Goal: Task Accomplishment & Management: Complete application form

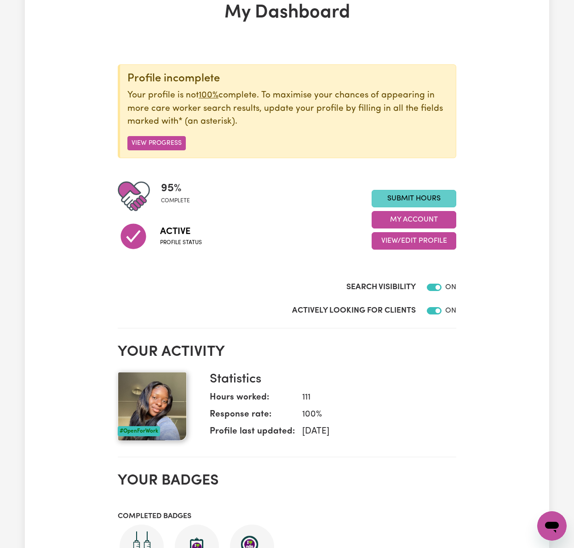
scroll to position [61, 0]
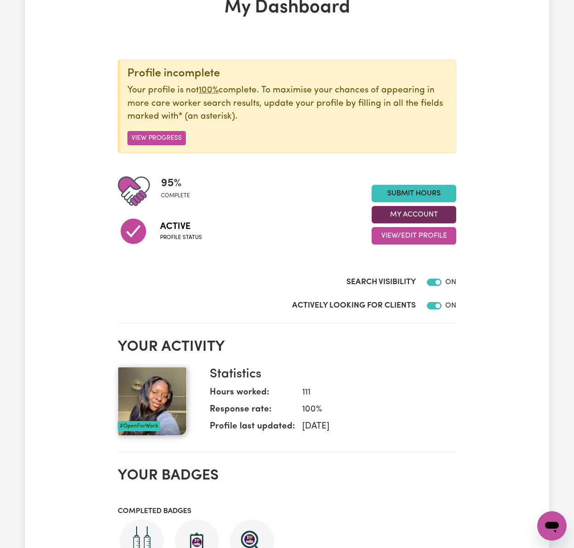
click at [442, 217] on button "My Account" at bounding box center [414, 214] width 85 height 17
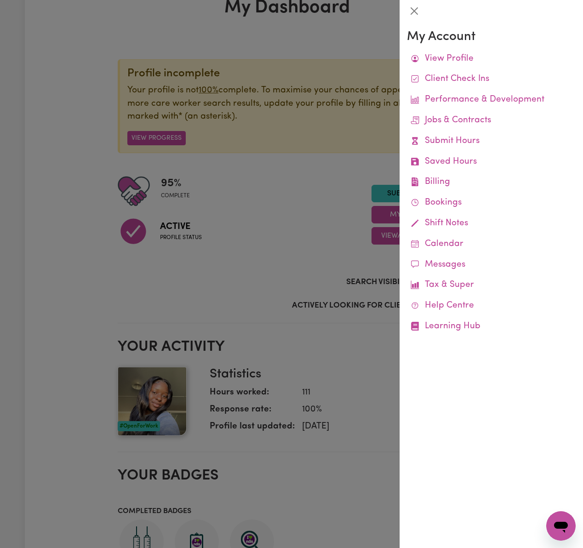
click at [308, 236] on div at bounding box center [291, 274] width 583 height 548
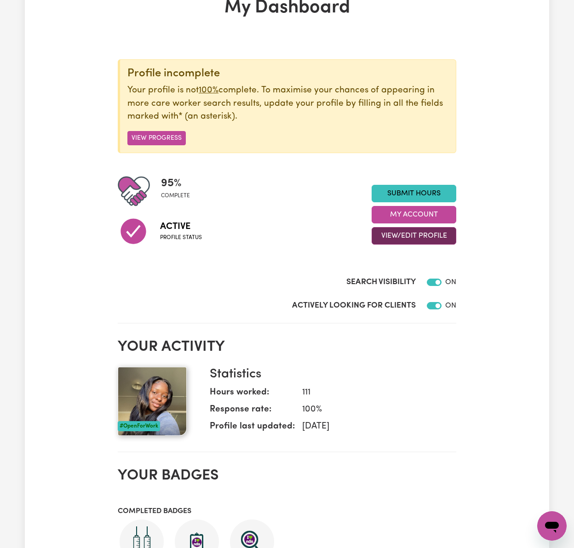
click at [433, 236] on button "View/Edit Profile" at bounding box center [414, 235] width 85 height 17
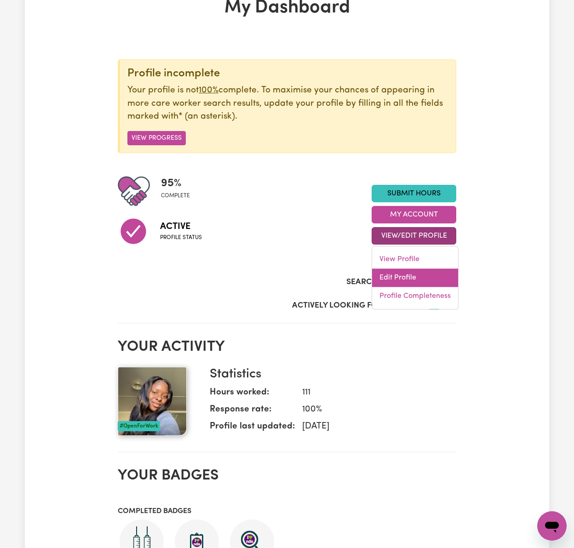
click at [420, 270] on link "Edit Profile" at bounding box center [415, 278] width 86 height 18
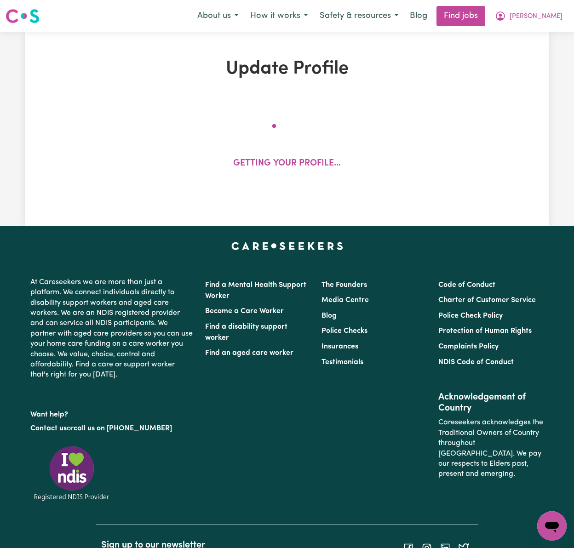
select select "[DEMOGRAPHIC_DATA]"
select select "[DEMOGRAPHIC_DATA] Citizen"
select select "Studying a healthcare related degree or qualification"
select select "60"
select select "70"
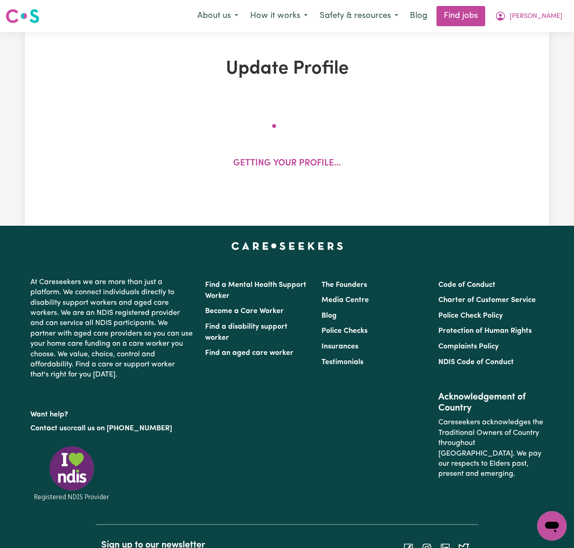
select select "90"
select select "110"
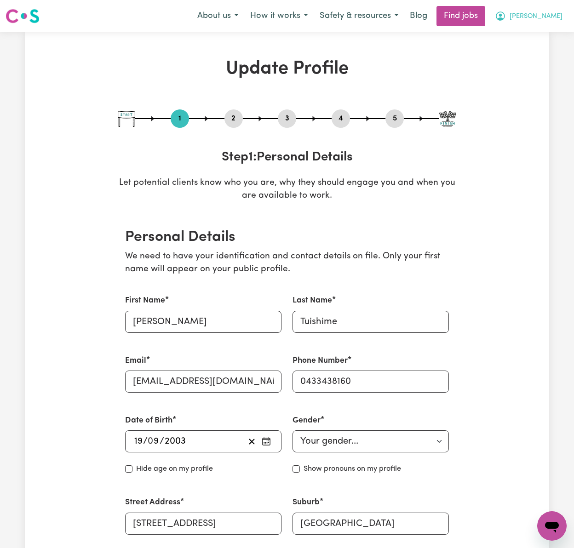
click at [538, 23] on button "[PERSON_NAME]" at bounding box center [529, 15] width 80 height 19
click at [534, 58] on link "My Dashboard" at bounding box center [531, 52] width 73 height 17
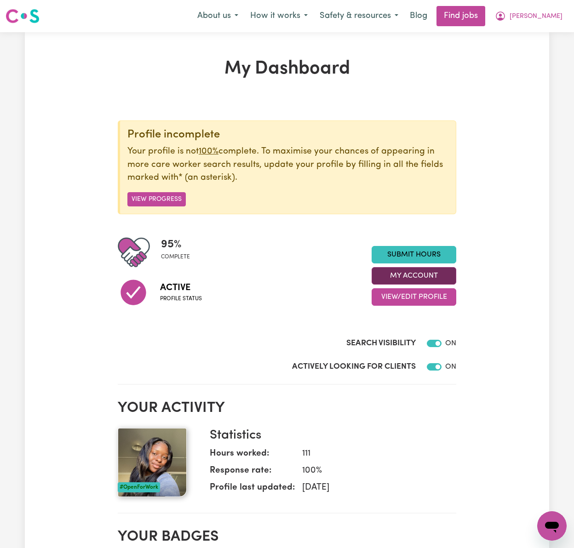
click at [447, 280] on button "My Account" at bounding box center [414, 275] width 85 height 17
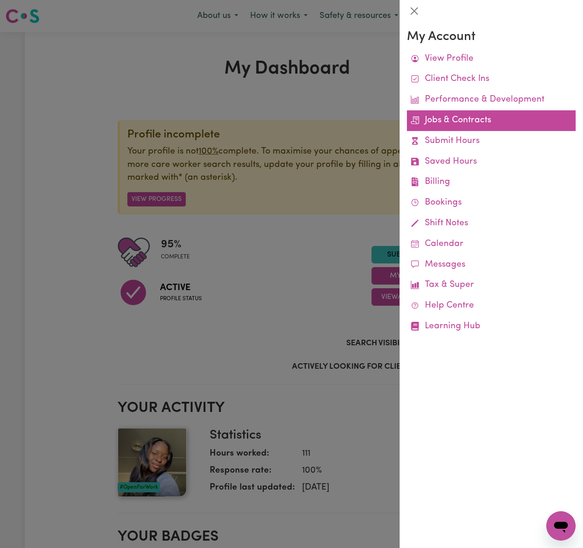
click at [473, 120] on link "Jobs & Contracts" at bounding box center [491, 120] width 169 height 21
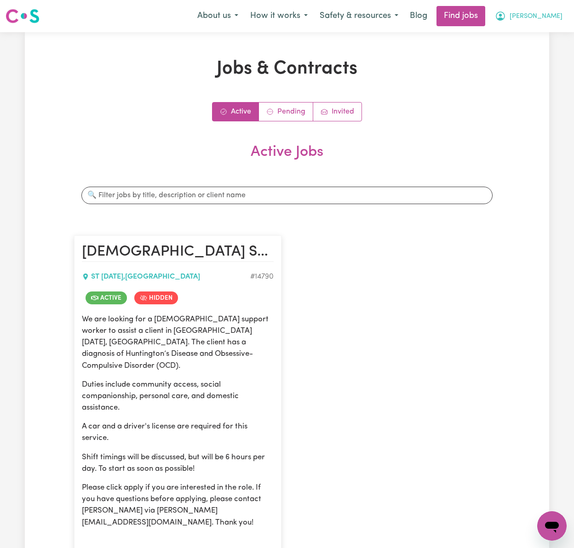
click at [545, 24] on nav "Menu About us How it works Safety & resources Blog Find jobs [PERSON_NAME]" at bounding box center [287, 16] width 574 height 32
click at [545, 21] on span "[PERSON_NAME]" at bounding box center [536, 16] width 53 height 10
click at [547, 50] on link "My Dashboard" at bounding box center [531, 52] width 73 height 17
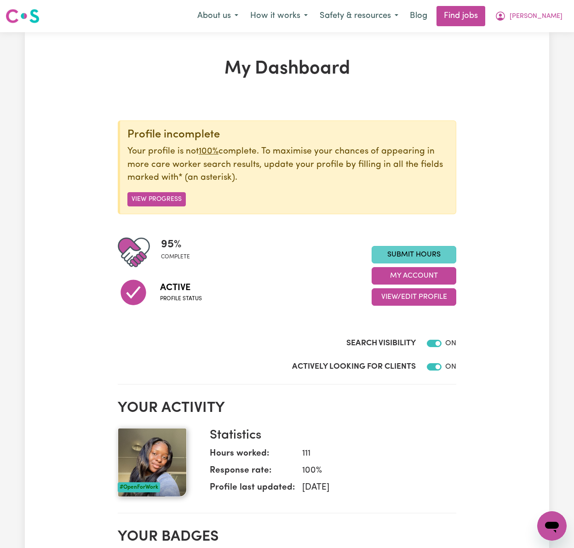
click at [417, 254] on link "Submit Hours" at bounding box center [414, 254] width 85 height 17
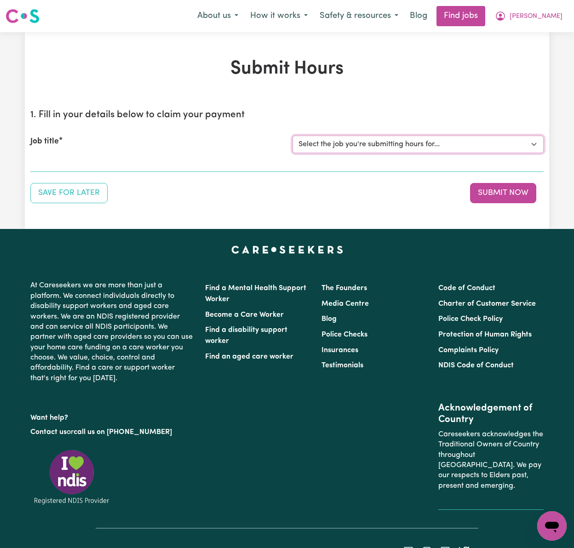
click at [401, 145] on select "Select the job you're submitting hours for... [[PERSON_NAME] My Care Ability] […" at bounding box center [418, 144] width 251 height 17
select select "14790"
click at [293, 136] on select "Select the job you're submitting hours for... [[PERSON_NAME] My Care Ability] […" at bounding box center [418, 144] width 251 height 17
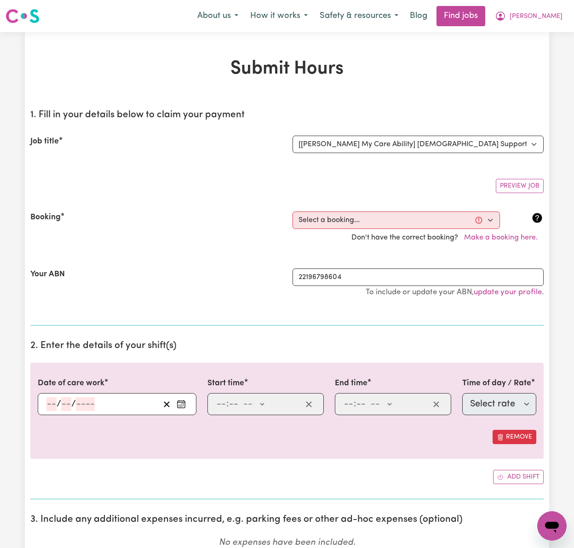
click at [53, 407] on input "number" at bounding box center [51, 404] width 10 height 14
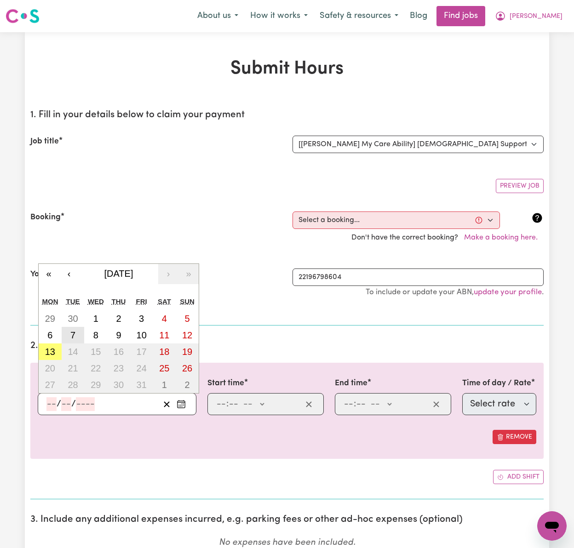
click at [81, 336] on button "7" at bounding box center [73, 335] width 23 height 17
type input "[DATE]"
type input "7"
type input "10"
type input "2025"
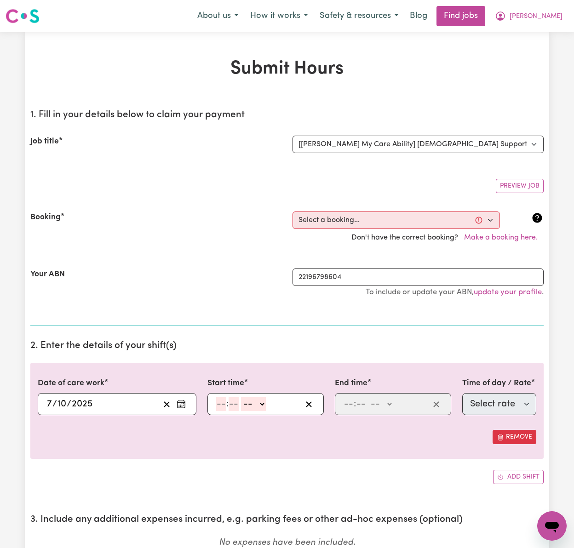
click at [220, 404] on input "number" at bounding box center [221, 404] width 10 height 14
type input "10"
type input "0"
click at [264, 407] on select "-- AM PM" at bounding box center [255, 404] width 25 height 14
select select "am"
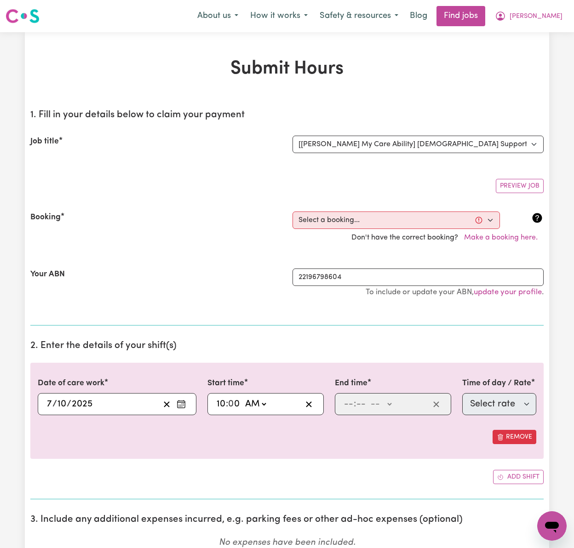
click at [243, 399] on select "-- AM PM" at bounding box center [255, 404] width 25 height 14
type input "10:00"
click at [347, 407] on input "number" at bounding box center [349, 404] width 10 height 14
type input "3"
type input "0"
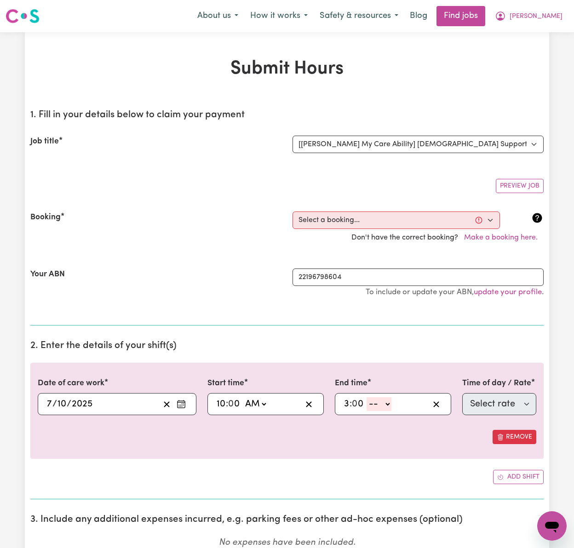
click at [385, 407] on select "-- AM PM" at bounding box center [379, 404] width 25 height 14
select select "pm"
click at [367, 399] on select "-- AM PM" at bounding box center [379, 404] width 25 height 14
type input "15:00"
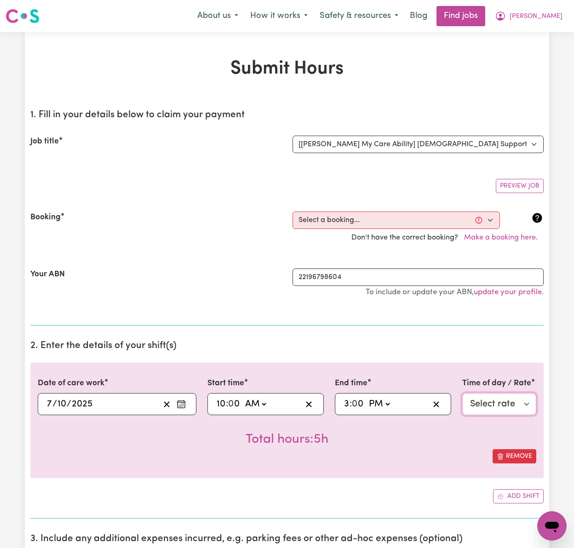
click at [490, 407] on select "Select rate $42.00 - Weekday Daytime - Assistance with Self Care Activities - S…" at bounding box center [499, 404] width 74 height 22
select select "63213"
click at [462, 395] on select "Select rate $42.00 - Weekday Daytime - Assistance with Self Care Activities - S…" at bounding box center [499, 404] width 74 height 22
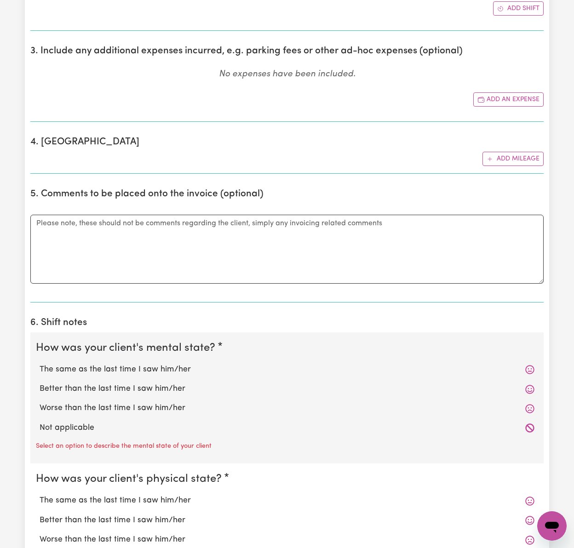
scroll to position [490, 0]
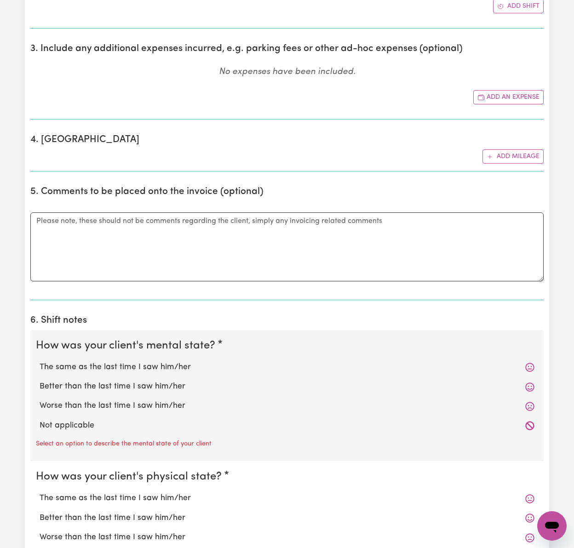
click at [169, 372] on label "The same as the last time I saw him/her" at bounding box center [287, 368] width 495 height 12
click at [40, 362] on input "The same as the last time I saw him/her" at bounding box center [39, 361] width 0 height 0
radio input "true"
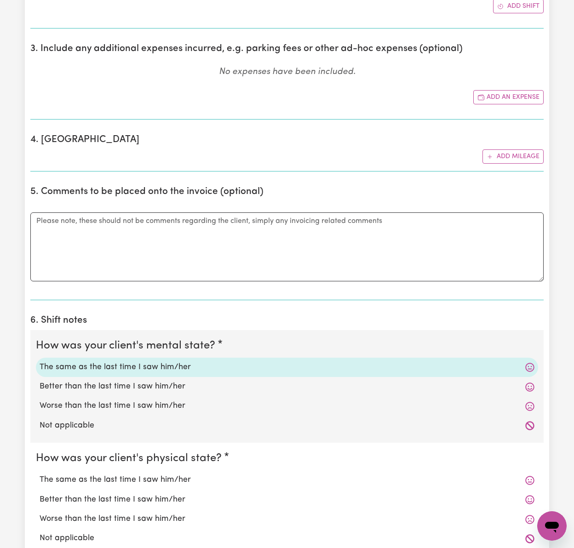
click at [148, 483] on label "The same as the last time I saw him/her" at bounding box center [287, 480] width 495 height 12
click at [40, 474] on input "The same as the last time I saw him/her" at bounding box center [39, 474] width 0 height 0
radio input "true"
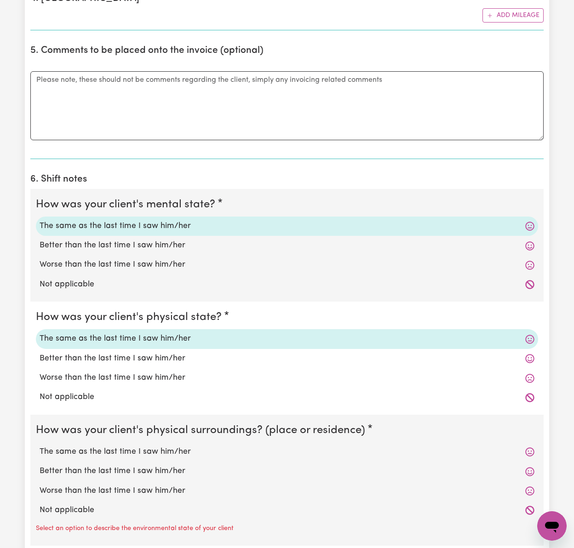
scroll to position [674, 0]
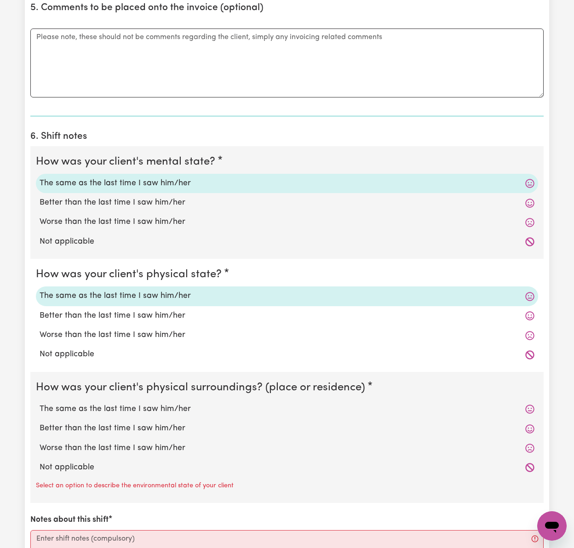
click at [158, 409] on label "The same as the last time I saw him/her" at bounding box center [287, 409] width 495 height 12
click at [40, 403] on input "The same as the last time I saw him/her" at bounding box center [39, 403] width 0 height 0
radio input "true"
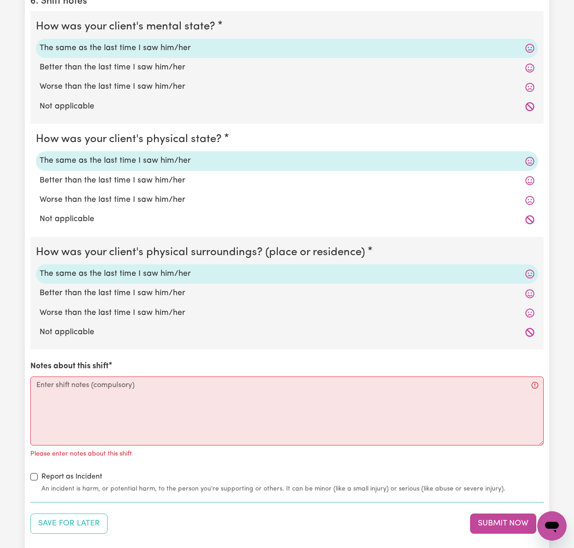
scroll to position [920, 0]
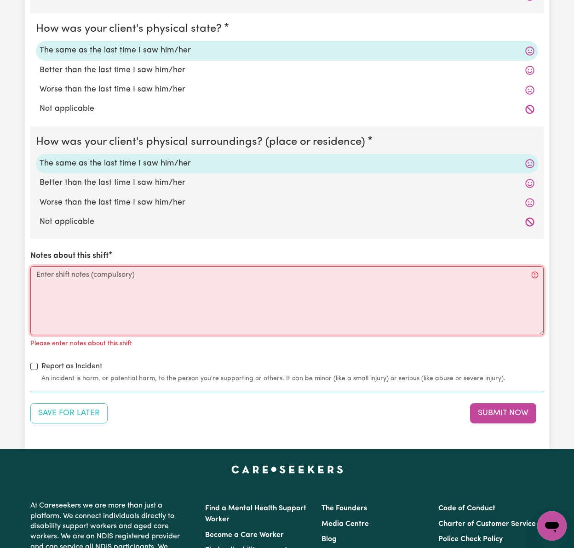
click at [243, 303] on textarea "Notes about this shift" at bounding box center [286, 300] width 513 height 69
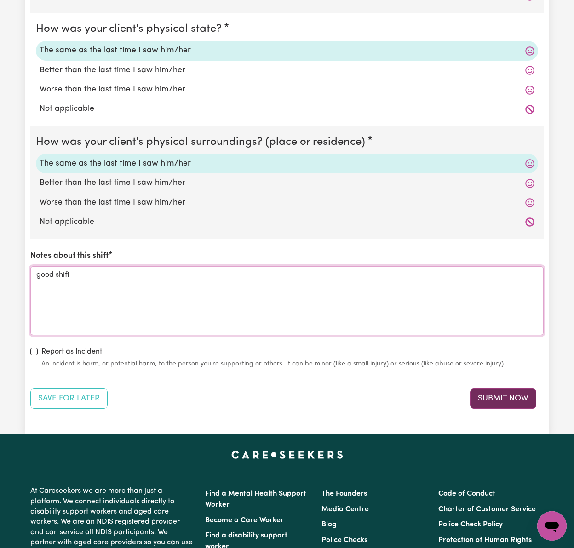
type textarea "good shift"
click at [497, 404] on button "Submit Now" at bounding box center [503, 399] width 66 height 20
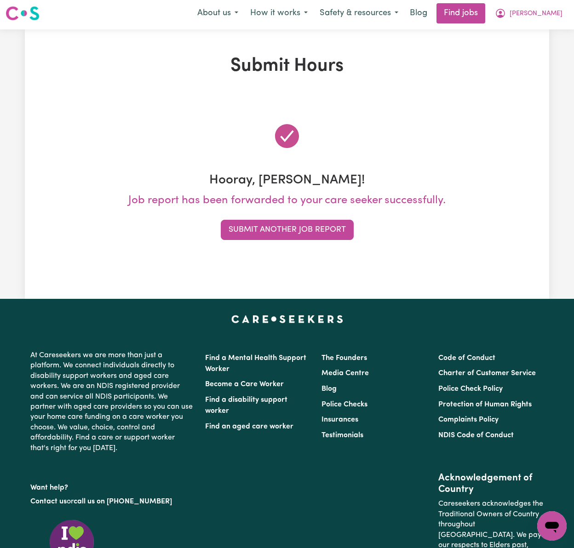
scroll to position [0, 0]
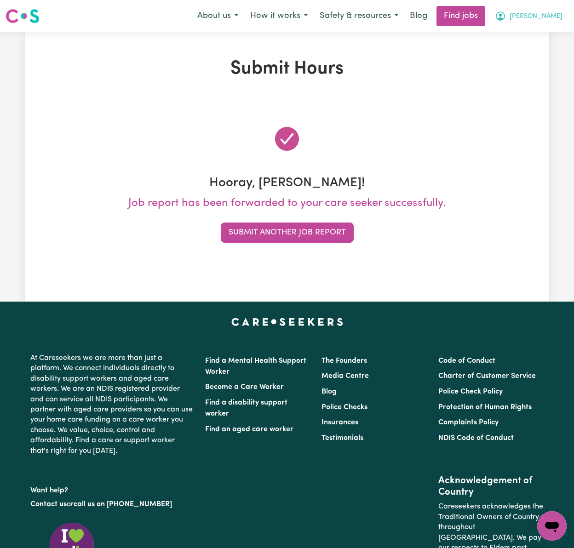
click at [567, 13] on button "[PERSON_NAME]" at bounding box center [529, 15] width 80 height 19
click at [557, 63] on link "Logout" at bounding box center [531, 70] width 73 height 17
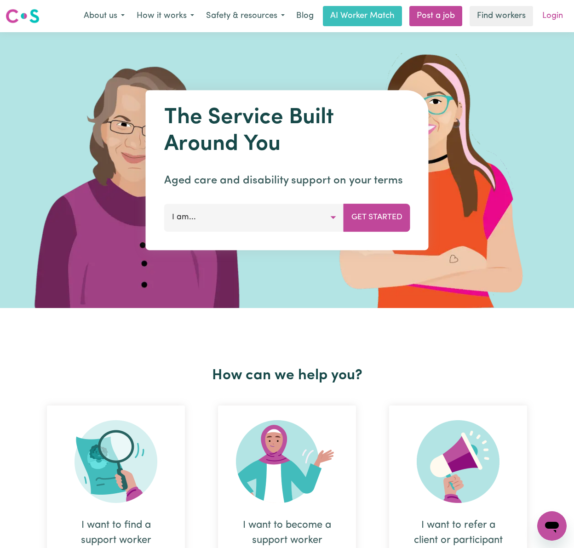
click at [549, 19] on link "Login" at bounding box center [553, 16] width 32 height 20
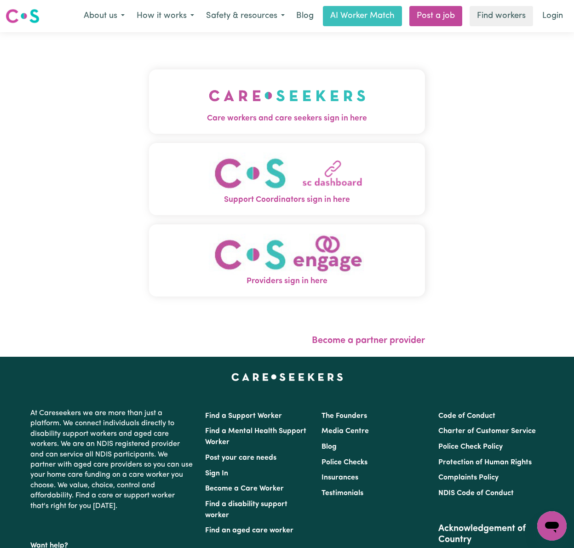
click at [320, 108] on img "Care workers and care seekers sign in here" at bounding box center [287, 96] width 157 height 34
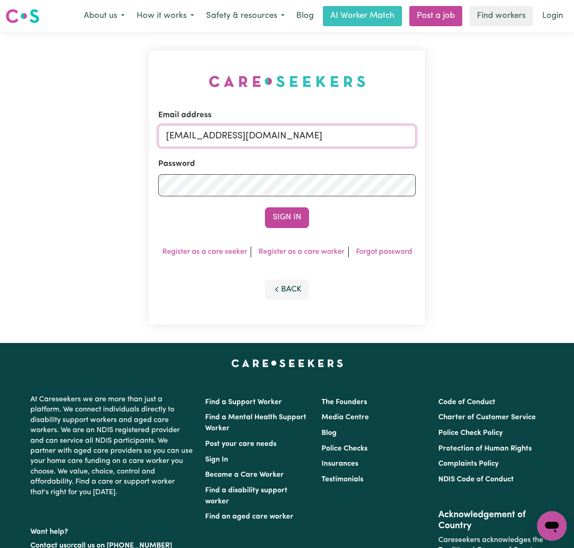
click at [219, 135] on input "[EMAIL_ADDRESS][DOMAIN_NAME]" at bounding box center [287, 136] width 258 height 22
drag, startPoint x: 216, startPoint y: 130, endPoint x: 476, endPoint y: 129, distance: 259.4
click at [481, 131] on div "Email address [EMAIL_ADDRESS][DOMAIN_NAME] Password Sign In Register as a care …" at bounding box center [287, 187] width 574 height 311
type input "superuser~[EMAIL_ADDRESS][DOMAIN_NAME]"
click at [265, 207] on button "Sign In" at bounding box center [287, 217] width 44 height 20
